Goal: Task Accomplishment & Management: Manage account settings

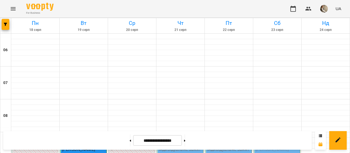
scroll to position [172, 0]
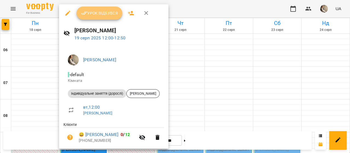
click at [113, 16] on span "Урок відбувся" at bounding box center [99, 13] width 37 height 7
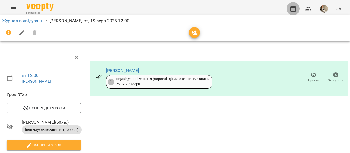
click at [292, 8] on icon "button" at bounding box center [293, 8] width 7 height 7
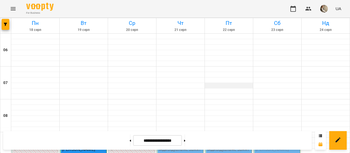
scroll to position [88, 0]
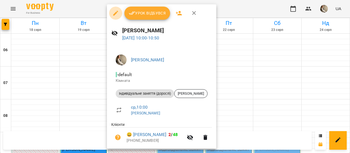
click at [113, 10] on icon "button" at bounding box center [115, 13] width 7 height 7
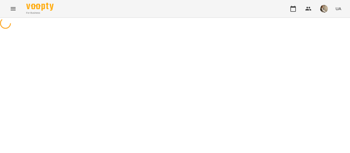
select select "**********"
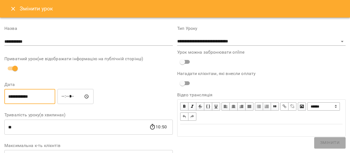
click at [52, 99] on input "**********" at bounding box center [29, 96] width 51 height 15
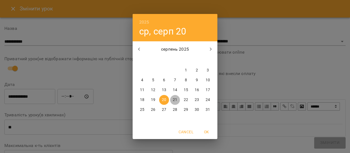
click at [173, 99] on p "21" at bounding box center [175, 99] width 4 height 5
type input "**********"
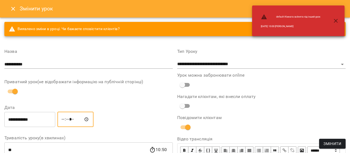
click at [68, 122] on input "*****" at bounding box center [75, 119] width 36 height 15
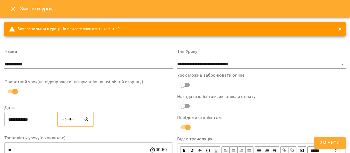
type input "*****"
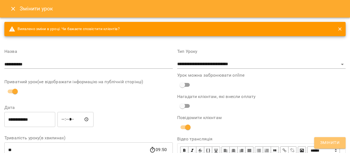
click at [334, 139] on button "Змінити" at bounding box center [329, 142] width 31 height 11
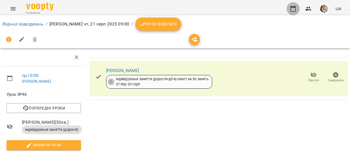
click at [294, 8] on icon "button" at bounding box center [293, 8] width 7 height 7
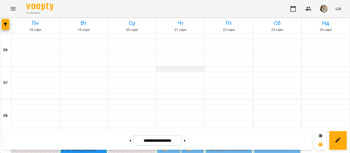
scroll to position [405, 0]
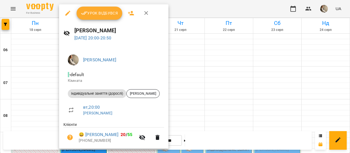
scroll to position [18, 0]
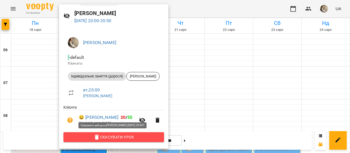
click at [112, 136] on span "Скасувати Урок" at bounding box center [114, 137] width 92 height 7
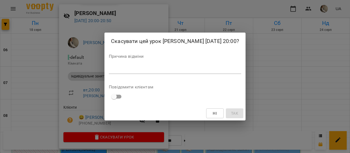
click at [144, 69] on textarea at bounding box center [175, 69] width 132 height 5
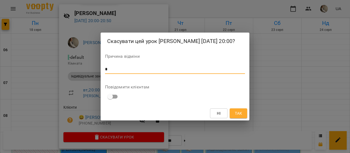
type textarea "*"
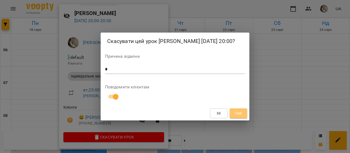
click at [242, 112] on span "Так" at bounding box center [238, 113] width 9 height 7
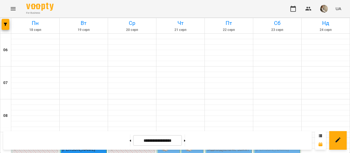
scroll to position [415, 0]
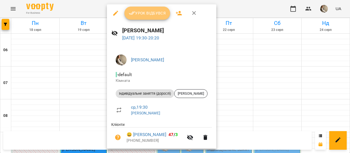
click at [148, 9] on button "Урок відбувся" at bounding box center [147, 13] width 46 height 13
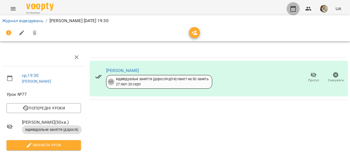
click at [295, 9] on icon "button" at bounding box center [293, 8] width 7 height 7
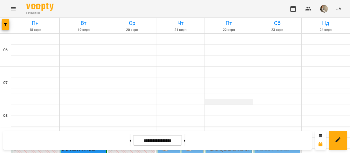
scroll to position [72, 0]
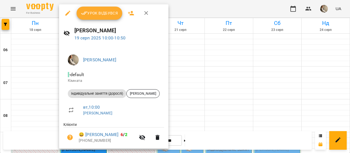
scroll to position [18, 0]
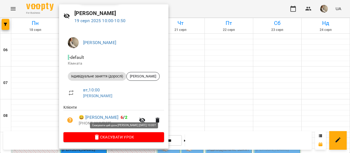
click at [112, 138] on span "Скасувати Урок" at bounding box center [114, 137] width 92 height 7
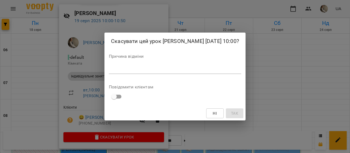
click at [208, 71] on textarea at bounding box center [175, 69] width 132 height 5
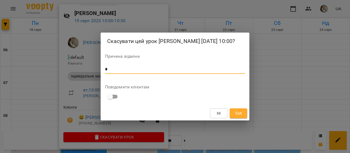
type textarea "*"
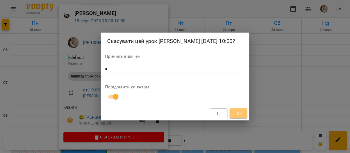
click at [245, 109] on button "Так" at bounding box center [238, 113] width 17 height 10
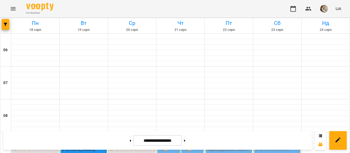
scroll to position [418, 0]
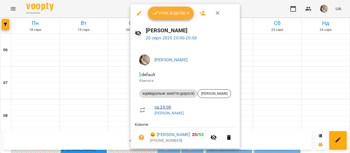
scroll to position [18, 0]
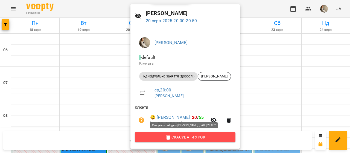
click at [177, 141] on button "Скасувати Урок" at bounding box center [185, 137] width 101 height 10
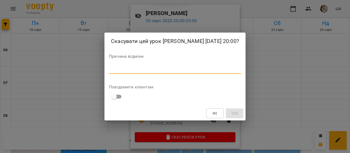
click at [188, 70] on textarea at bounding box center [175, 69] width 132 height 5
type textarea "*"
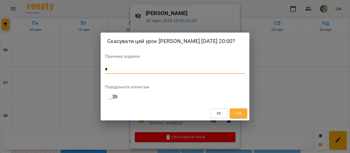
type textarea "*"
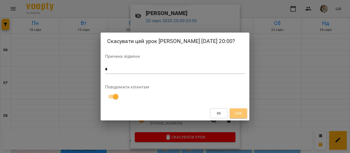
click at [237, 111] on span "Так" at bounding box center [238, 113] width 7 height 7
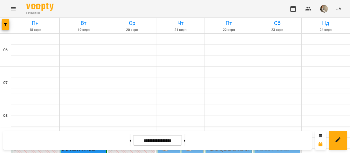
scroll to position [156, 0]
